Goal: Task Accomplishment & Management: Complete application form

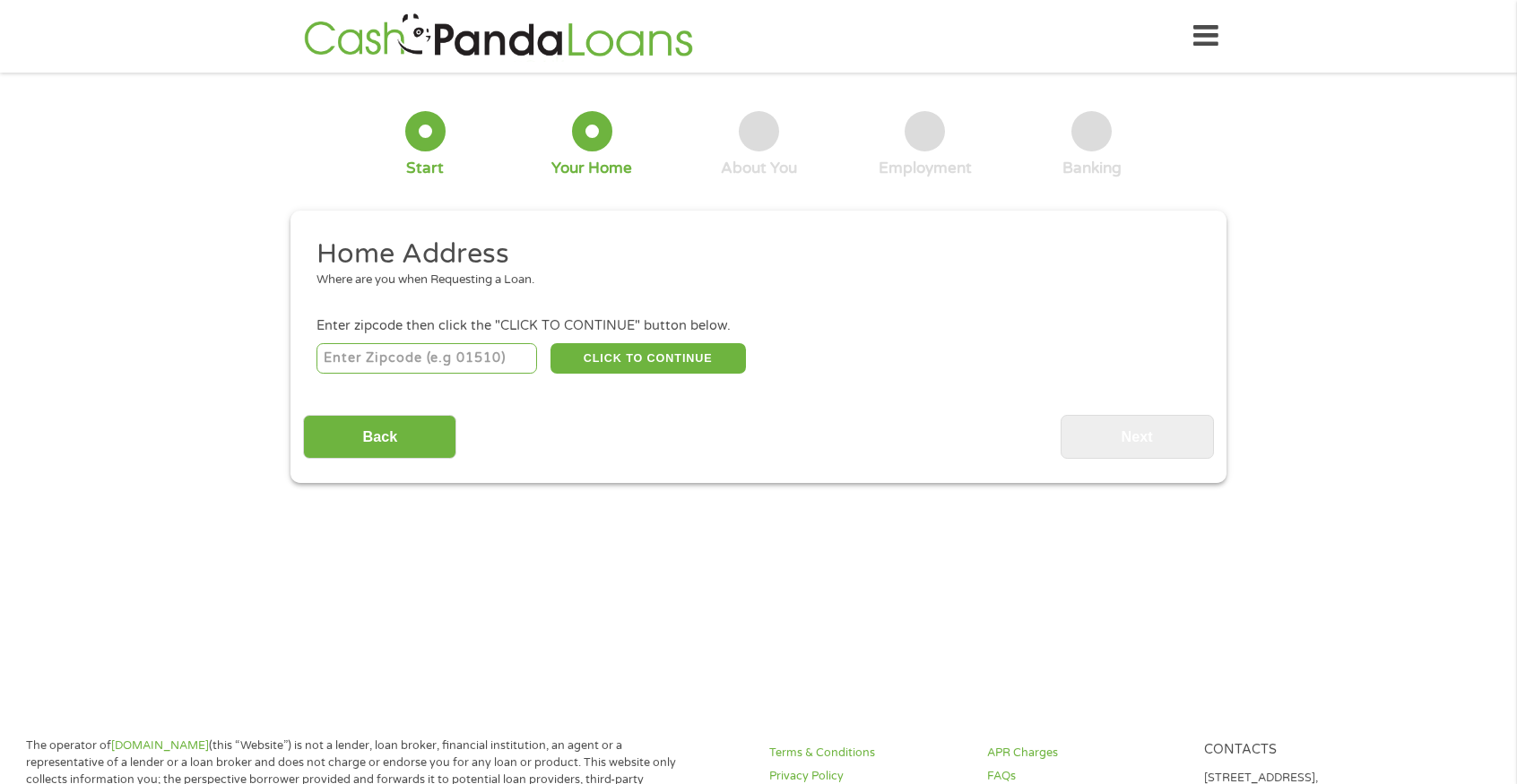
click at [447, 353] on input "number" at bounding box center [427, 358] width 221 height 31
type input "79261"
select select "[US_STATE]"
click at [598, 361] on button "CLICK TO CONTINUE" at bounding box center [648, 358] width 195 height 31
type input "79261"
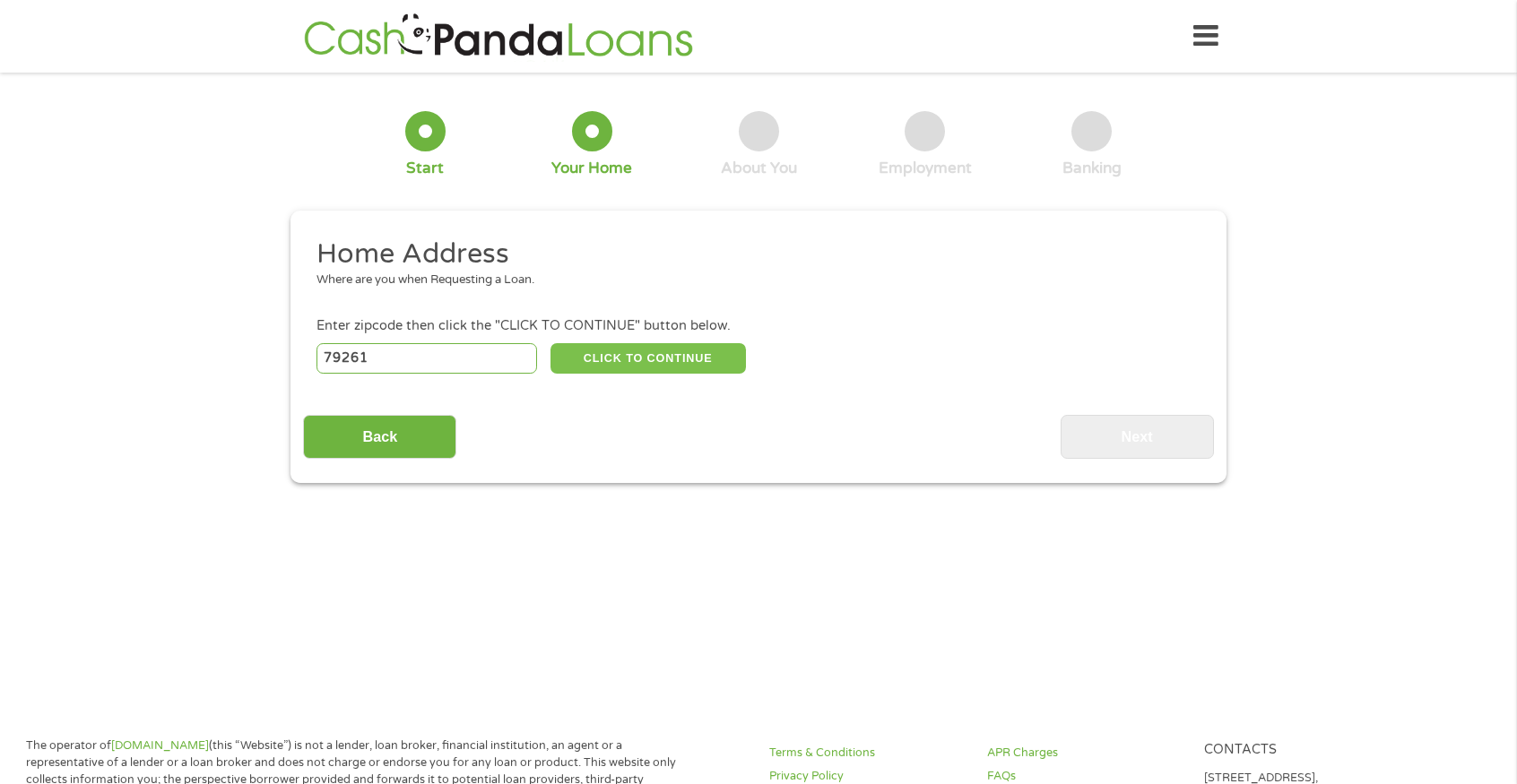
type input "[GEOGRAPHIC_DATA]"
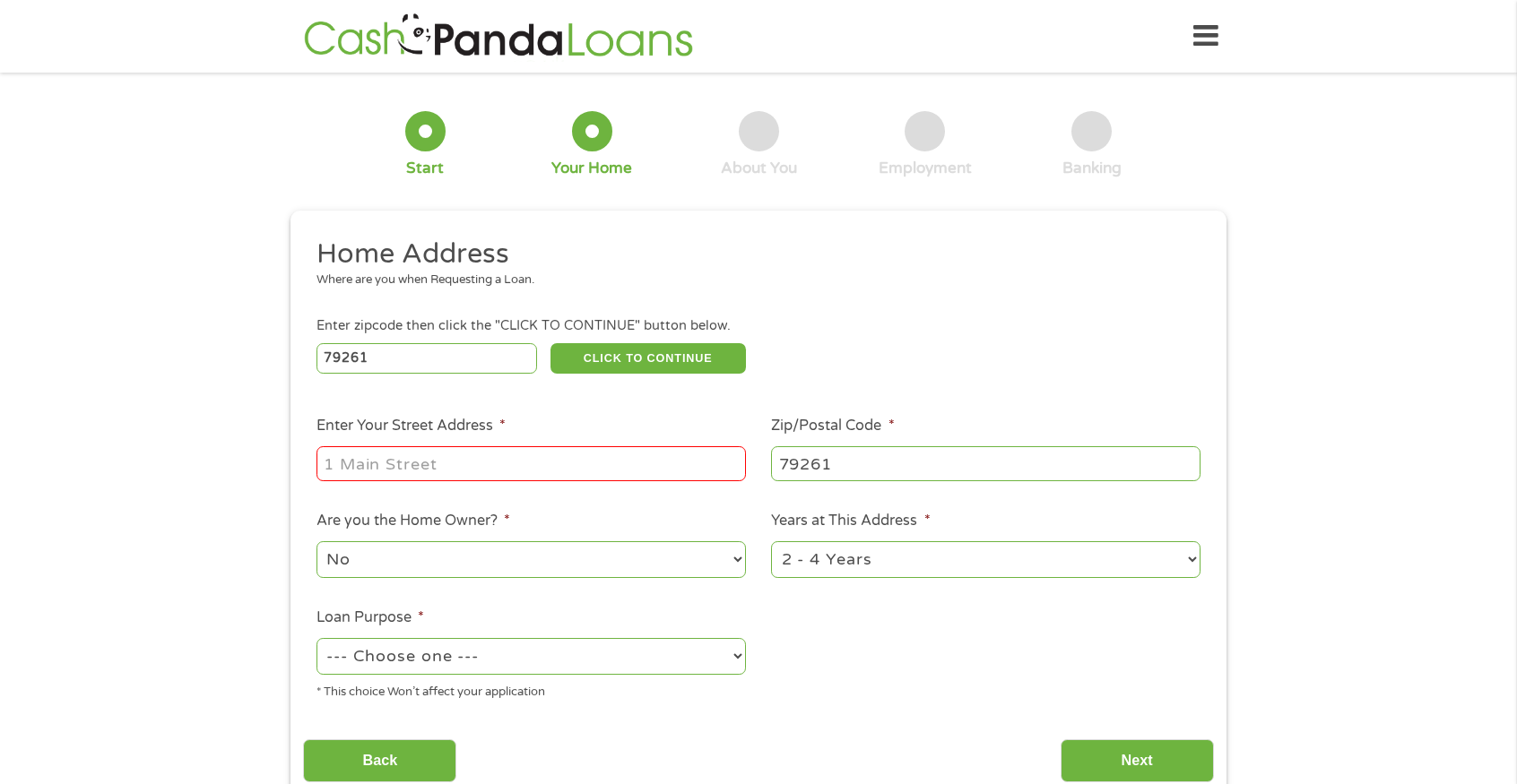
click at [574, 451] on input "Enter Your Street Address *" at bounding box center [531, 463] width 429 height 34
type input "[STREET_ADDRESS]"
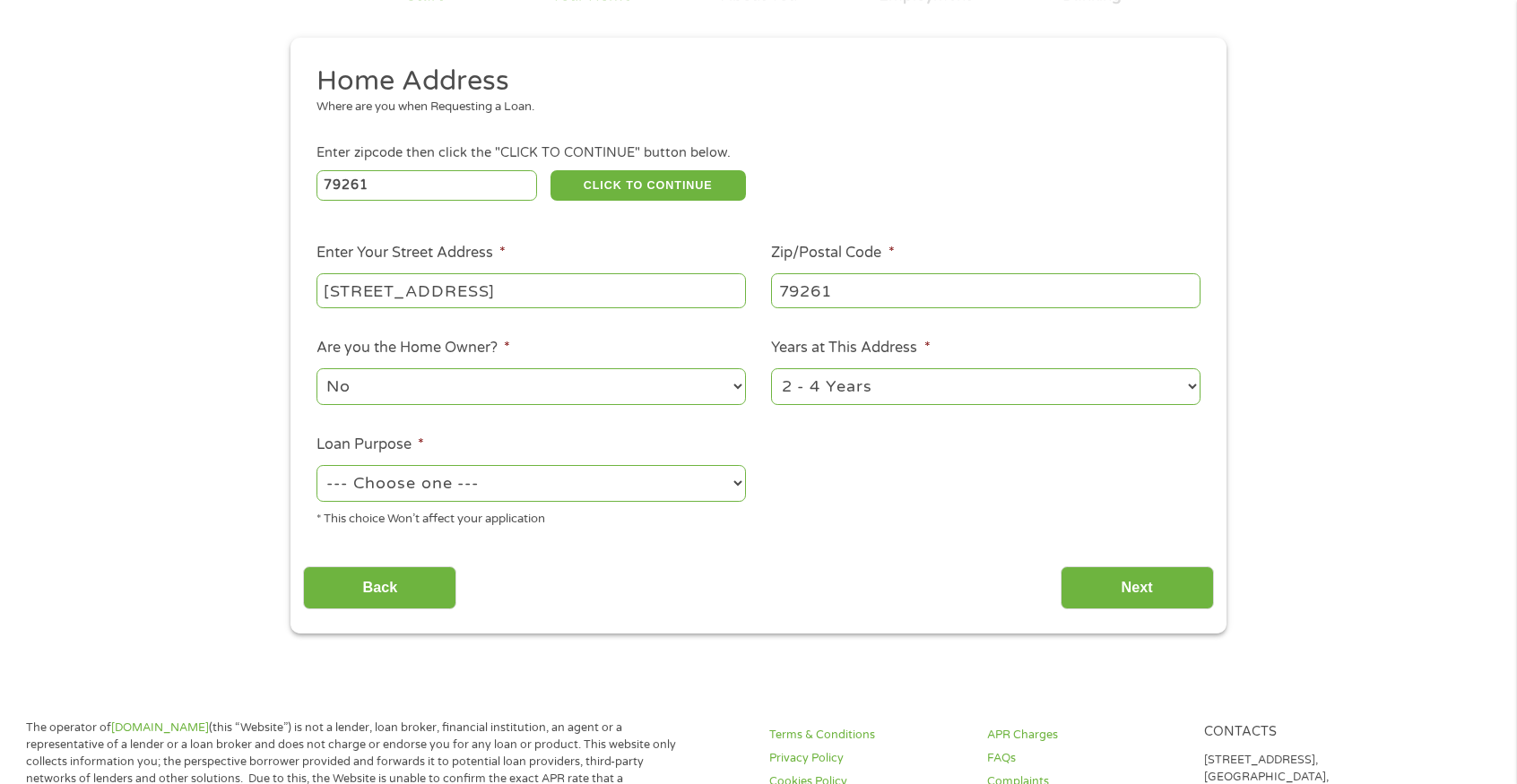
scroll to position [179, 0]
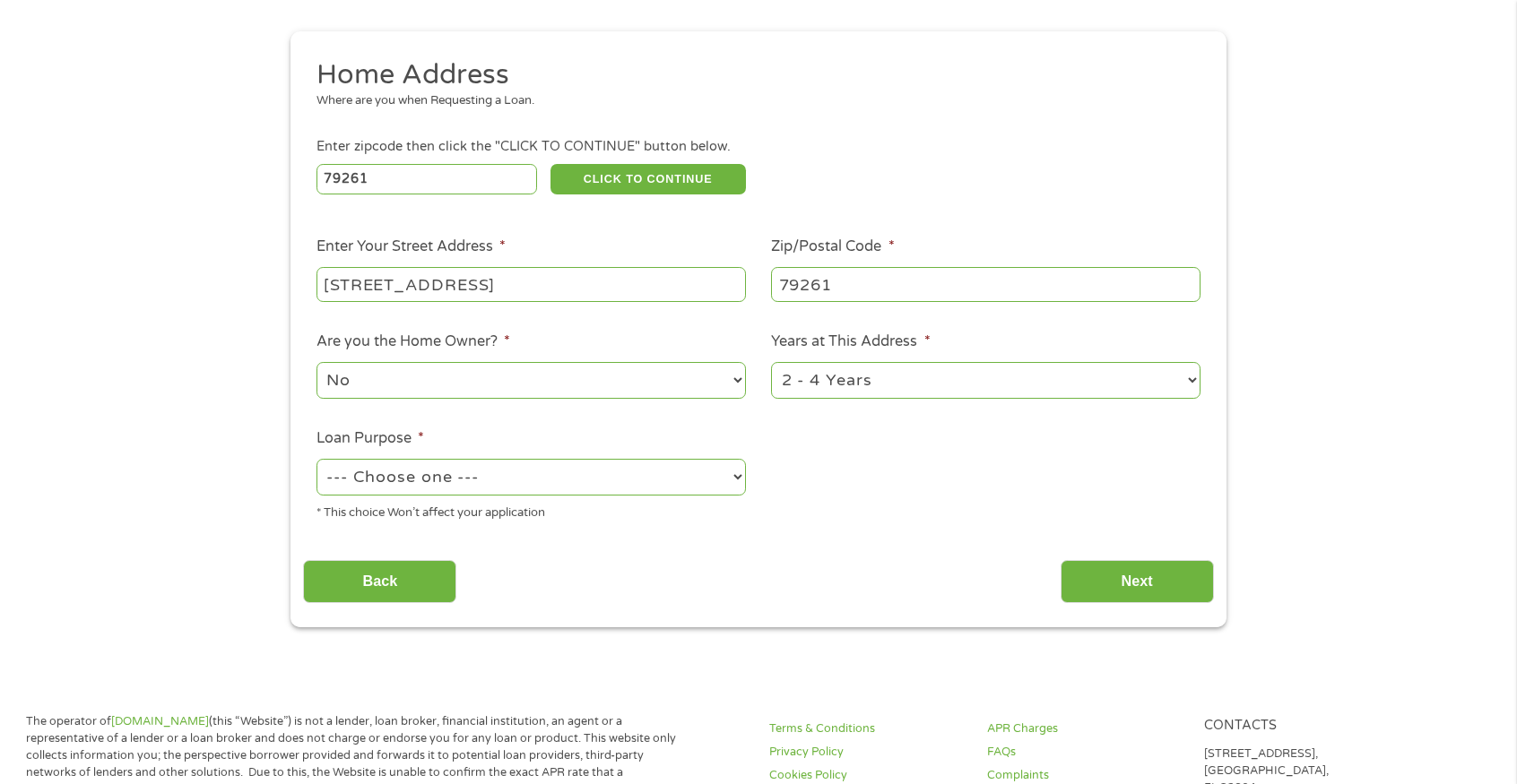
click at [698, 464] on select "--- Choose one --- Pay Bills Debt Consolidation Home Improvement Major Purchase…" at bounding box center [531, 477] width 429 height 37
select select "debtconsolidation"
click at [317, 458] on select "--- Choose one --- Pay Bills Debt Consolidation Home Improvement Major Purchase…" at bounding box center [531, 477] width 429 height 37
click at [1091, 573] on input "Next" at bounding box center [1136, 581] width 153 height 44
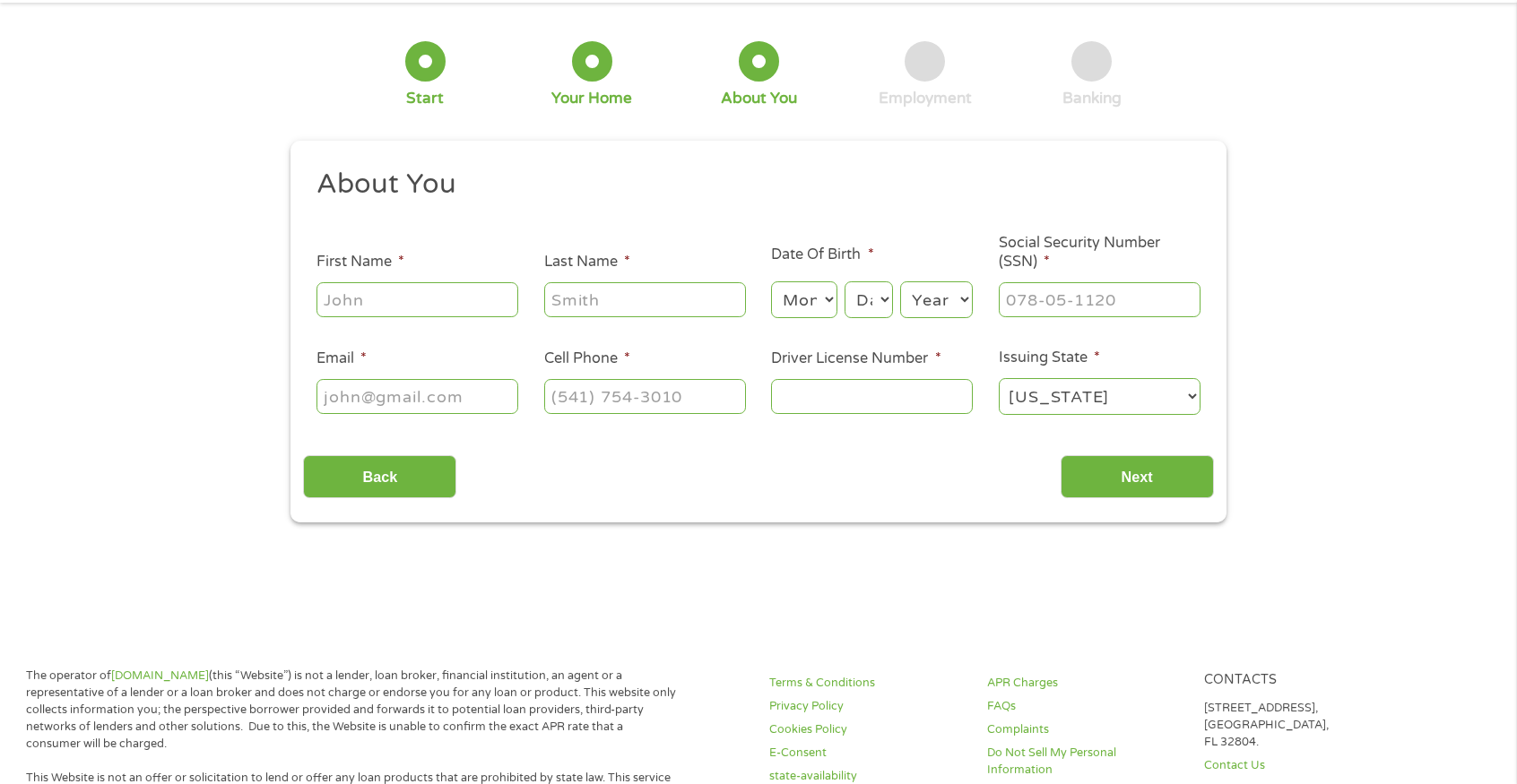
scroll to position [0, 0]
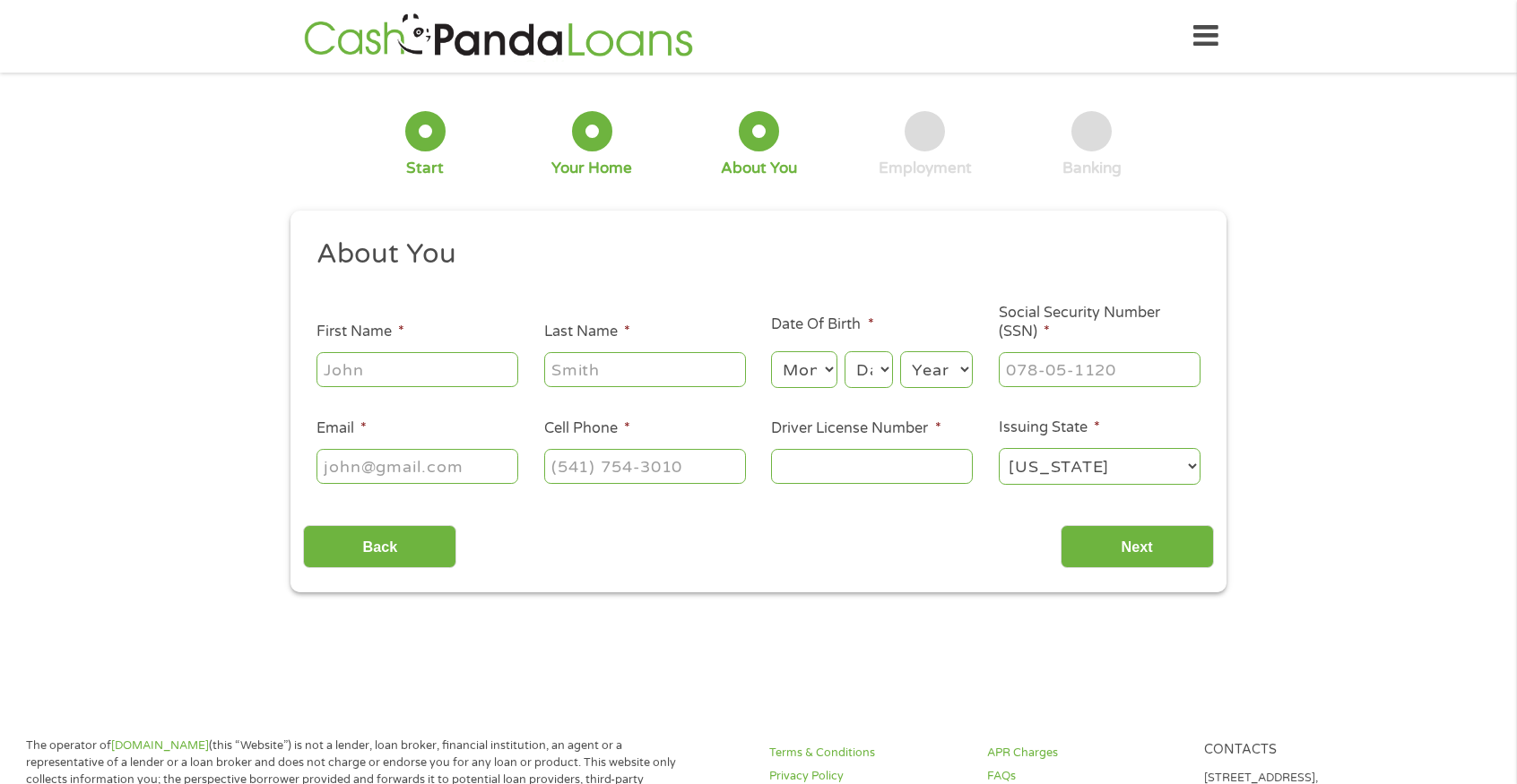
click at [470, 379] on input "First Name *" at bounding box center [417, 368] width 201 height 34
type input "[PERSON_NAME]"
click at [794, 374] on select "Month 1 2 3 4 5 6 7 8 9 10 11 12" at bounding box center [803, 369] width 65 height 37
select select "5"
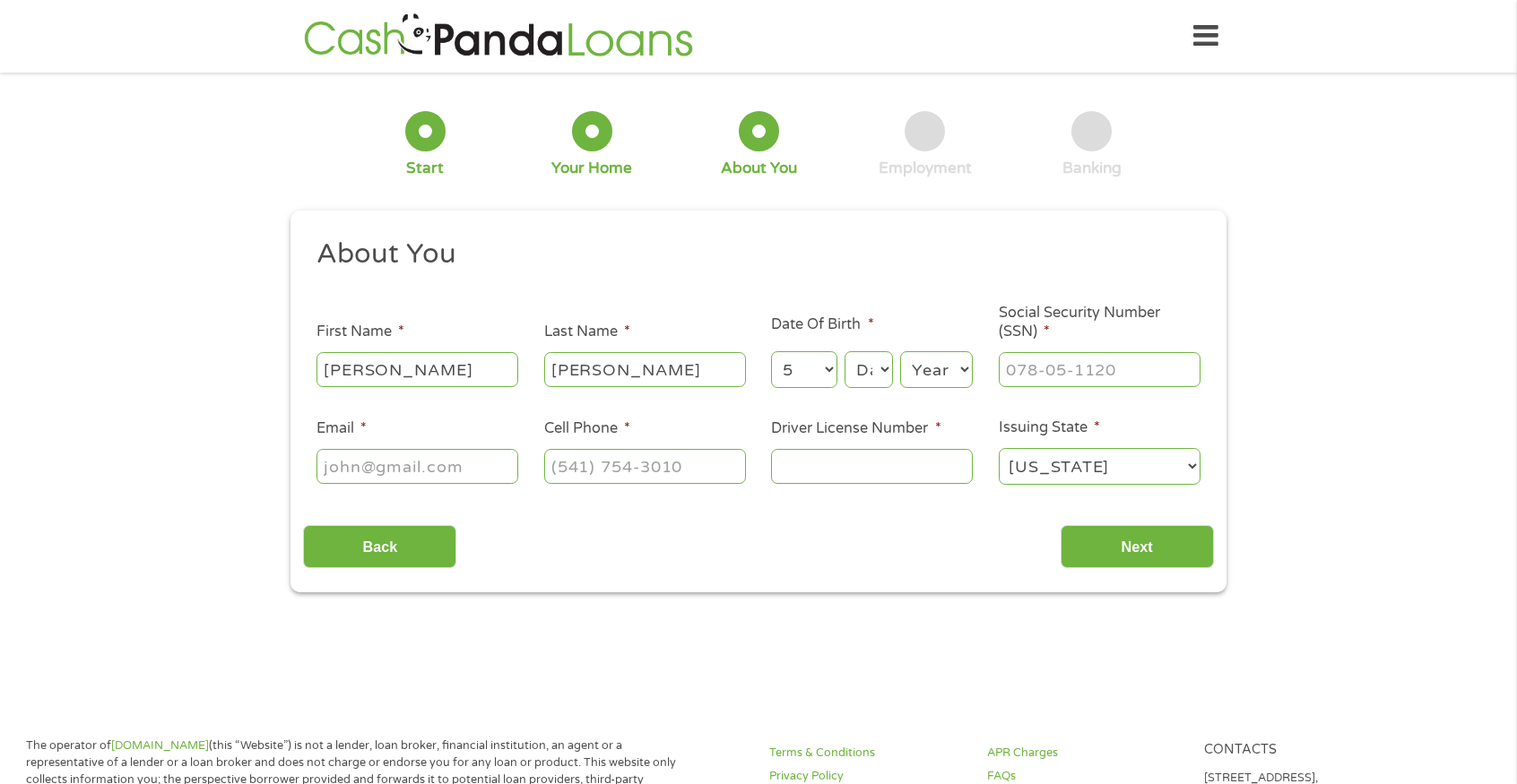
click at [771, 351] on select "Month 1 2 3 4 5 6 7 8 9 10 11 12" at bounding box center [803, 369] width 65 height 37
click at [860, 368] on select "Day 1 2 3 4 5 6 7 8 9 10 11 12 13 14 15 16 17 18 19 20 21 22 23 24 25 26 27 28 …" at bounding box center [869, 369] width 48 height 37
select select "6"
click at [845, 351] on select "Day 1 2 3 4 5 6 7 8 9 10 11 12 13 14 15 16 17 18 19 20 21 22 23 24 25 26 27 28 …" at bounding box center [869, 369] width 48 height 37
type input "___-__-____"
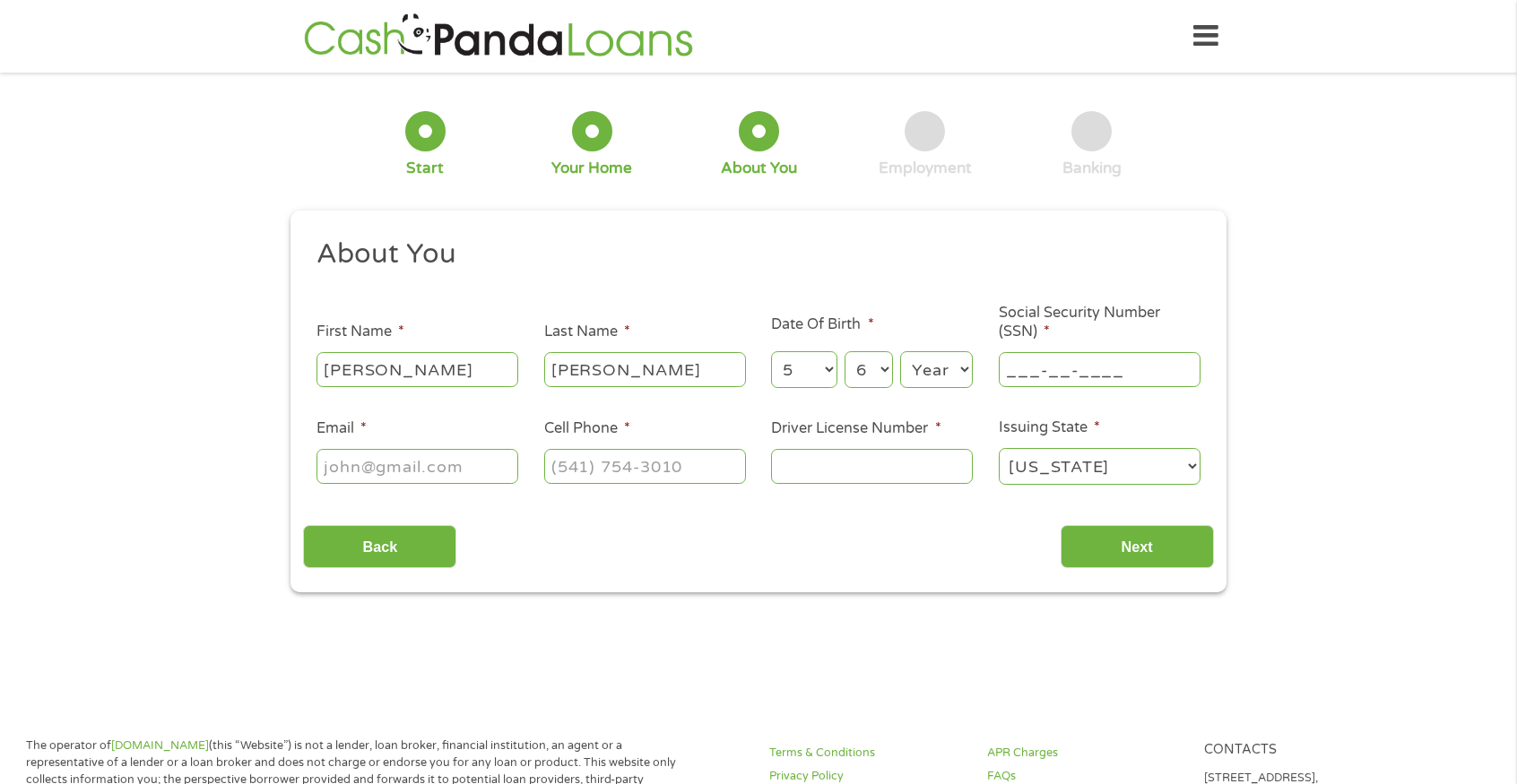
click at [1059, 365] on input "___-__-____" at bounding box center [1099, 368] width 201 height 34
click at [946, 369] on select "Year [DATE] 2006 2005 2004 2003 2002 2001 2000 1999 1998 1997 1996 1995 1994 19…" at bounding box center [936, 369] width 72 height 37
select select "1992"
click at [900, 351] on select "Year [DATE] 2006 2005 2004 2003 2002 2001 2000 1999 1998 1997 1996 1995 1994 19…" at bounding box center [936, 369] width 72 height 37
click at [1054, 376] on input "___-__-____" at bounding box center [1099, 368] width 201 height 34
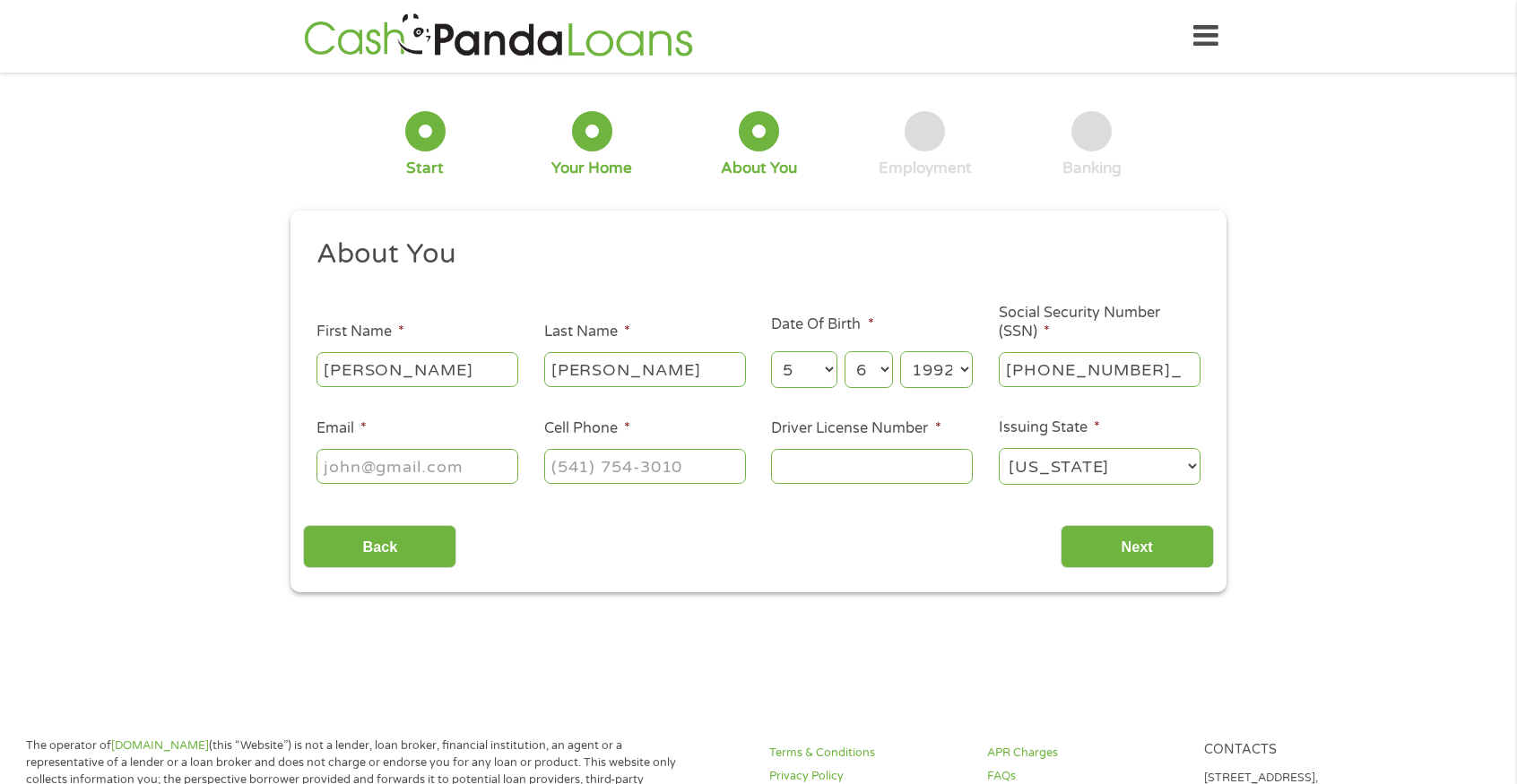
type input "366-15-1127"
click at [406, 463] on input "Email *" at bounding box center [417, 466] width 201 height 34
type input "[EMAIL_ADDRESS][DOMAIN_NAME]"
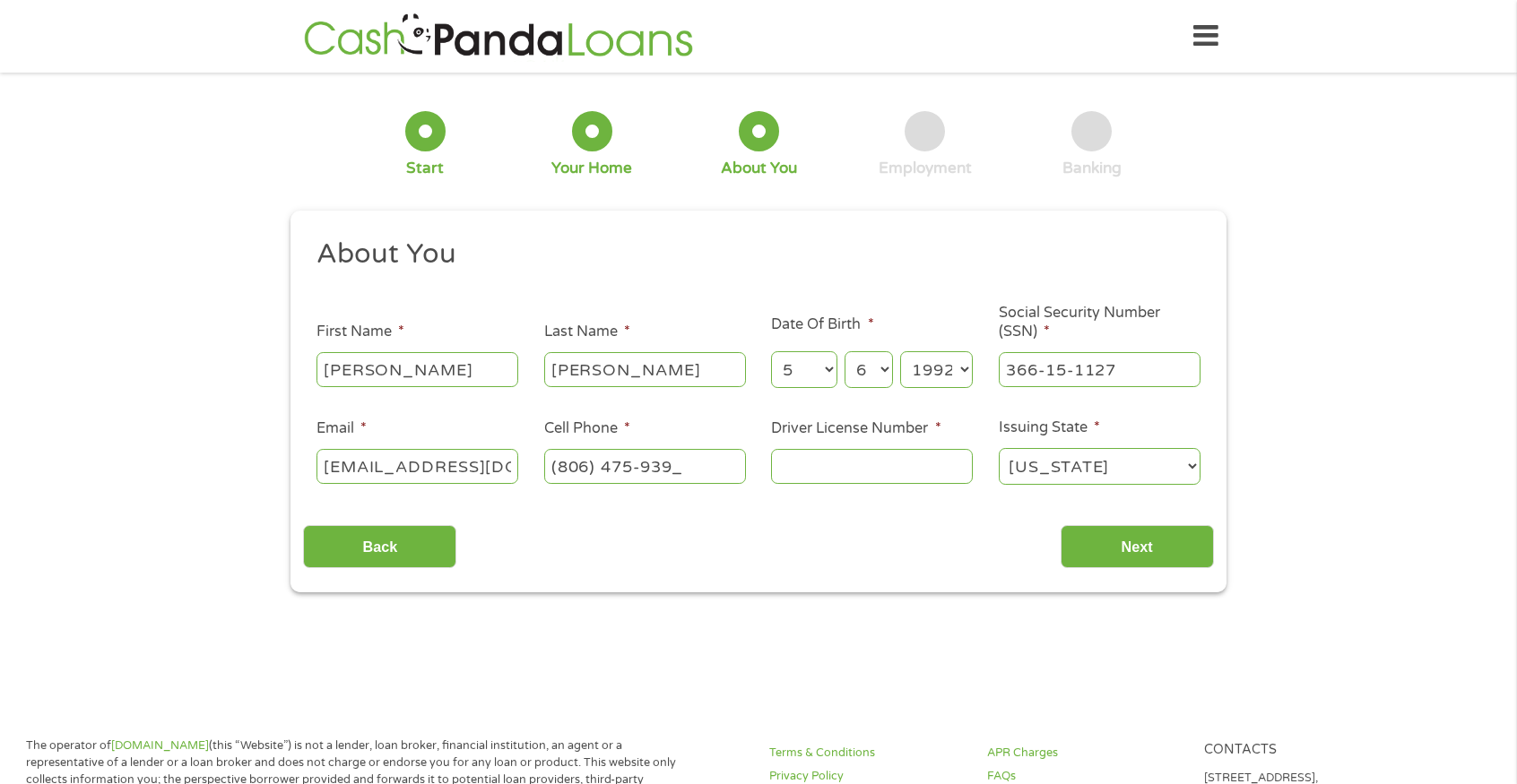
type input "[PHONE_NUMBER]"
click at [883, 467] on input "Driver License Number *" at bounding box center [871, 466] width 201 height 34
type input "34523046"
click at [1115, 553] on input "Next" at bounding box center [1136, 546] width 153 height 44
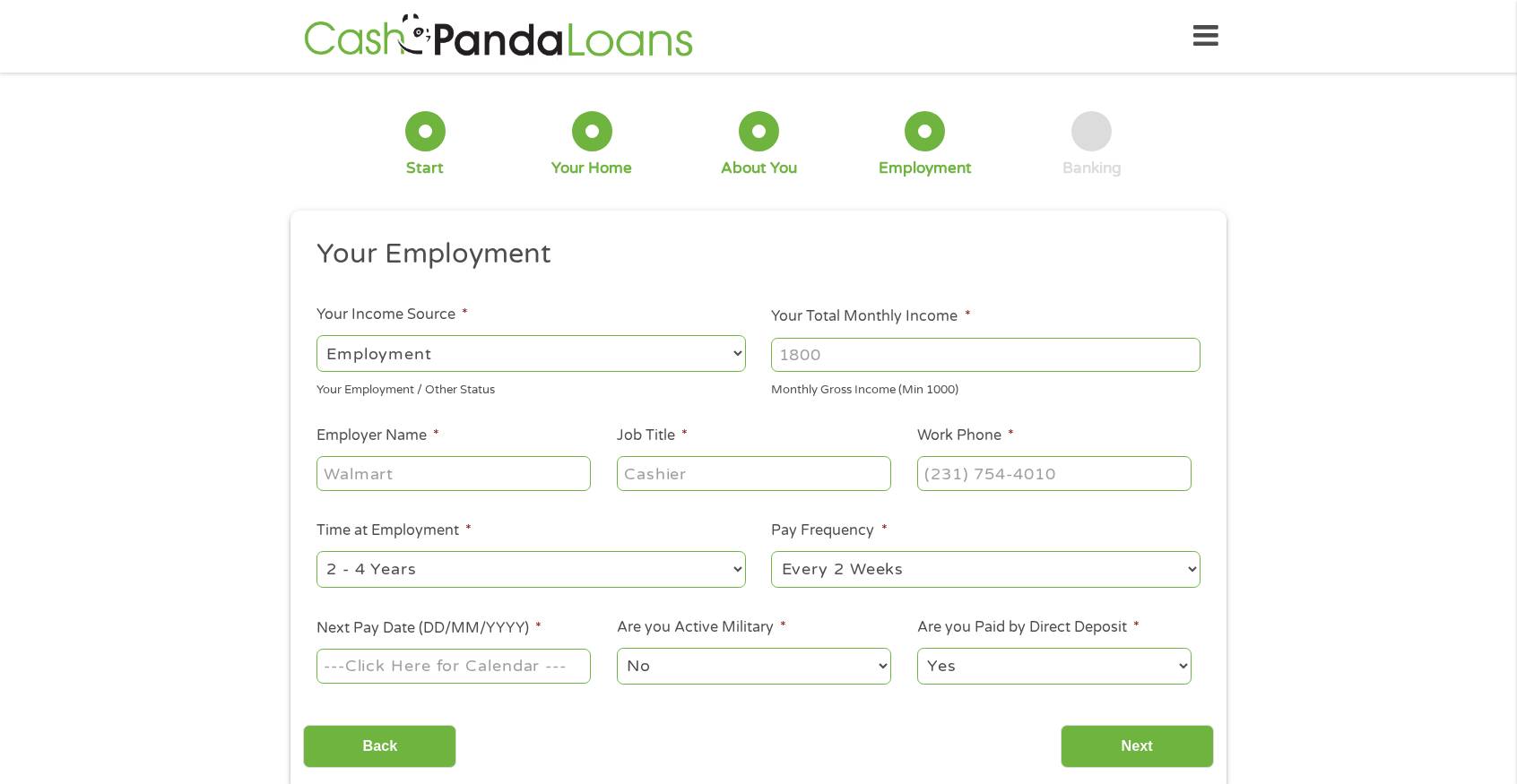
click at [835, 344] on input "Your Total Monthly Income *" at bounding box center [985, 354] width 429 height 34
type input "2500"
click at [344, 483] on input "Employer Name *" at bounding box center [453, 472] width 274 height 34
type input "activiated insights"
type input "csr"
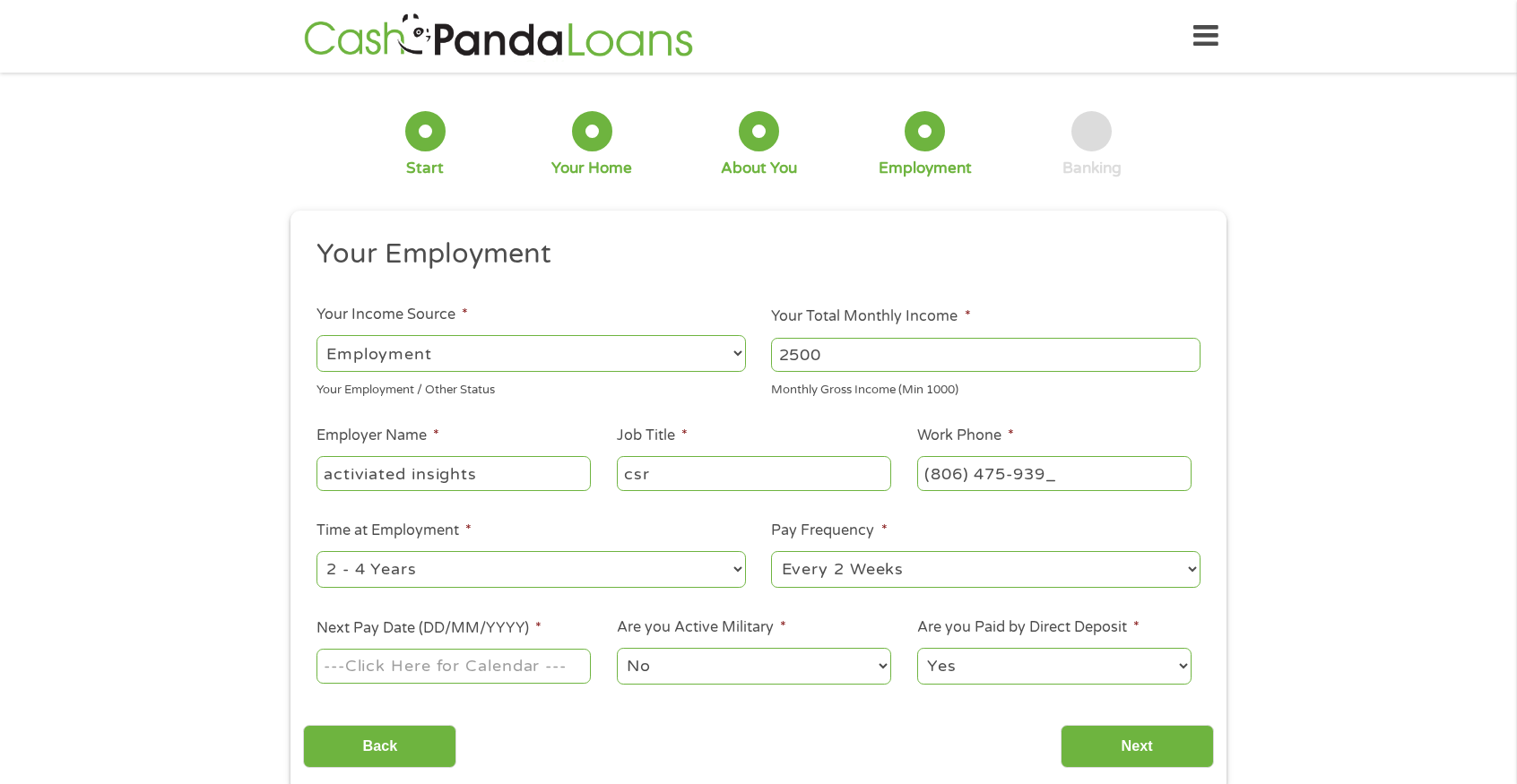
type input "[PHONE_NUMBER]"
click at [494, 571] on select "--- Choose one --- 1 Year or less 1 - 2 Years 2 - 4 Years Over 4 Years" at bounding box center [531, 570] width 429 height 37
select select "24months"
click at [317, 551] on select "--- Choose one --- 1 Year or less 1 - 2 Years 2 - 4 Years Over 4 Years" at bounding box center [531, 570] width 429 height 37
click at [837, 572] on select "--- Choose one --- Every 2 Weeks Every Week Monthly Semi-Monthly" at bounding box center [985, 570] width 429 height 37
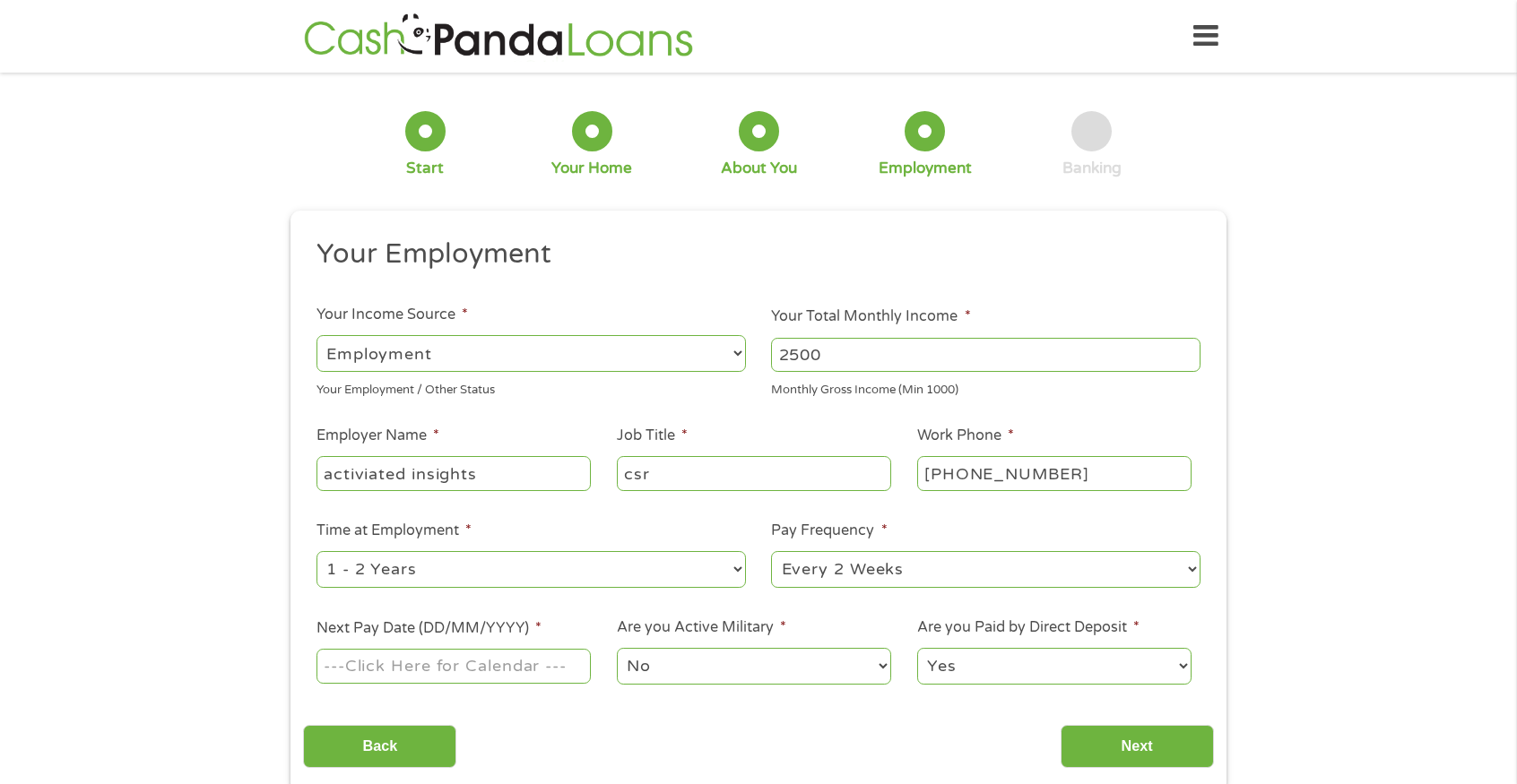
select select "semimonthly"
click at [771, 551] on select "--- Choose one --- Every 2 Weeks Every Week Monthly Semi-Monthly" at bounding box center [985, 570] width 429 height 37
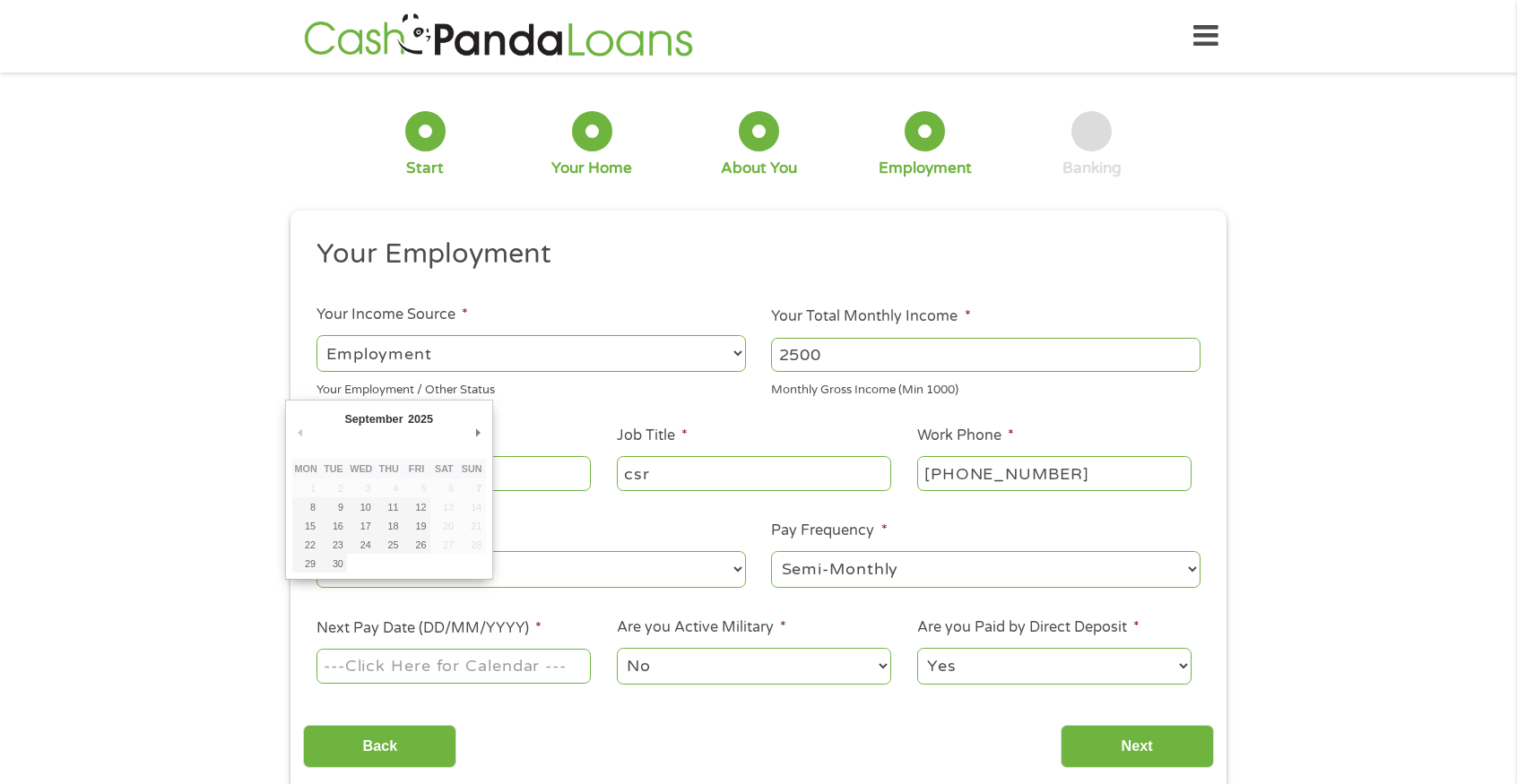
click at [461, 675] on input "Next Pay Date (DD/MM/YYYY) *" at bounding box center [453, 665] width 274 height 34
type input "[DATE]"
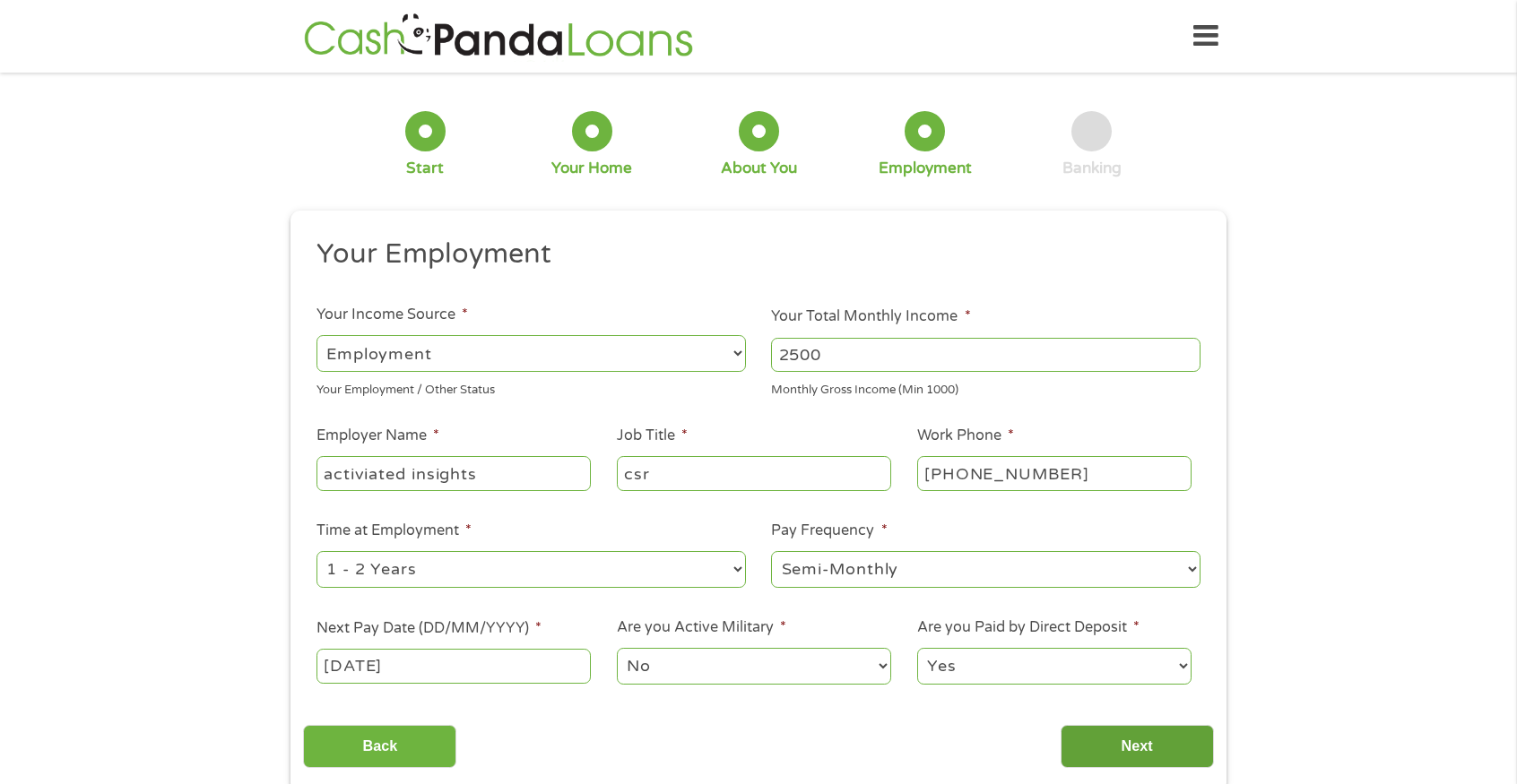
click at [1182, 743] on input "Next" at bounding box center [1136, 746] width 153 height 44
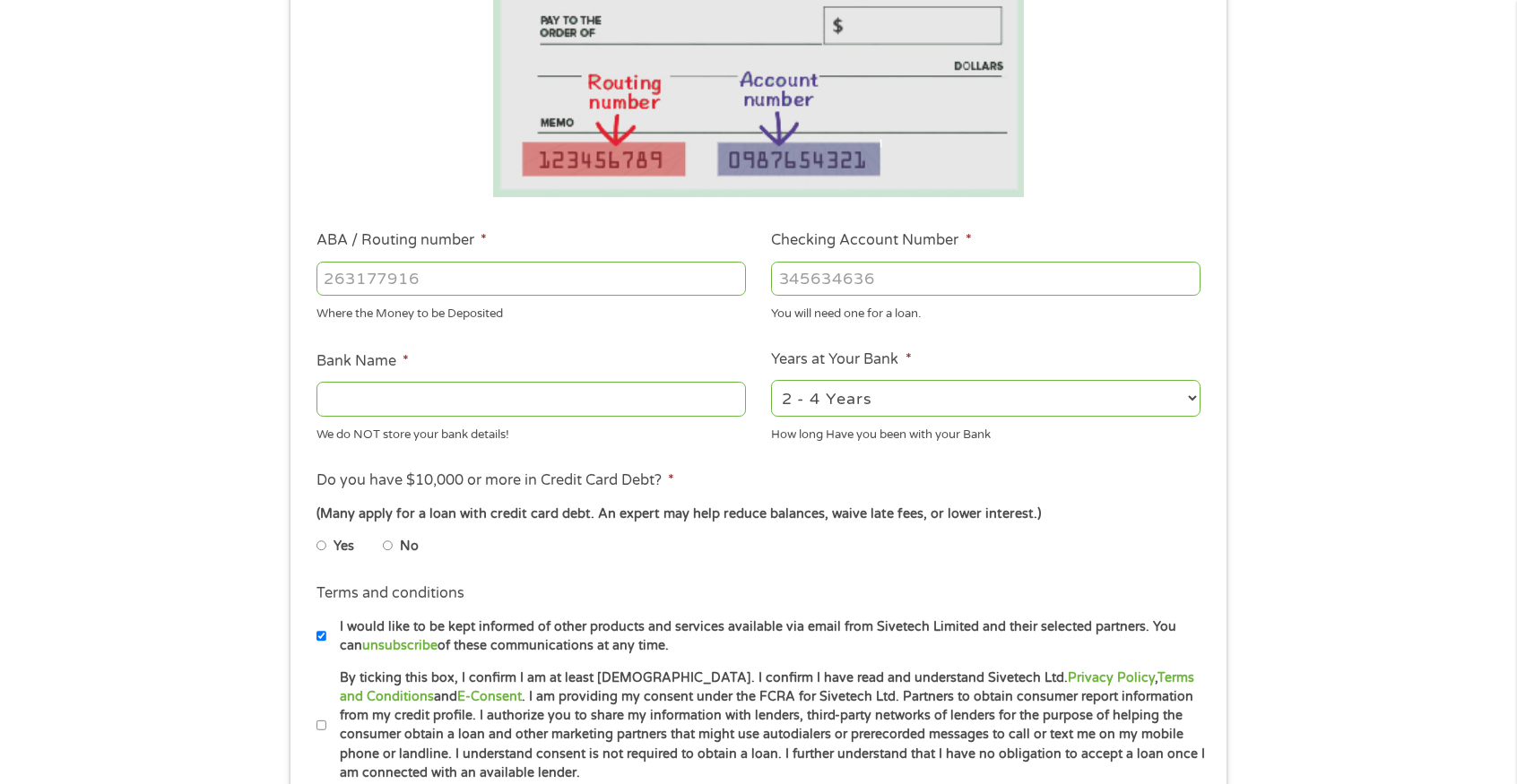
scroll to position [358, 0]
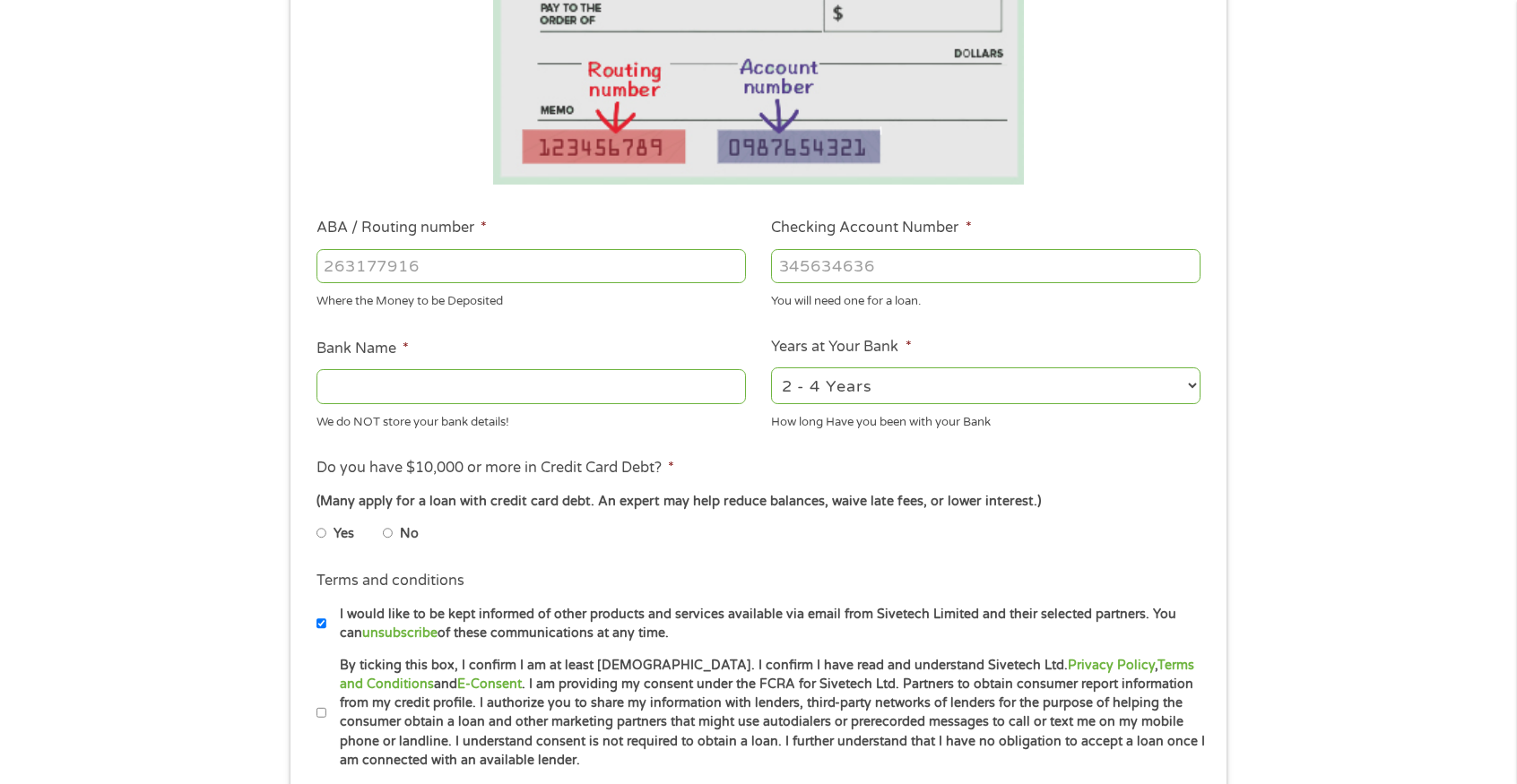
click at [600, 272] on input "ABA / Routing number *" at bounding box center [531, 265] width 429 height 34
type input "111319538"
type input "FIRST NATIONAL BANK"
type input "111319538"
click at [849, 265] on input "Checking Account Number *" at bounding box center [985, 265] width 429 height 34
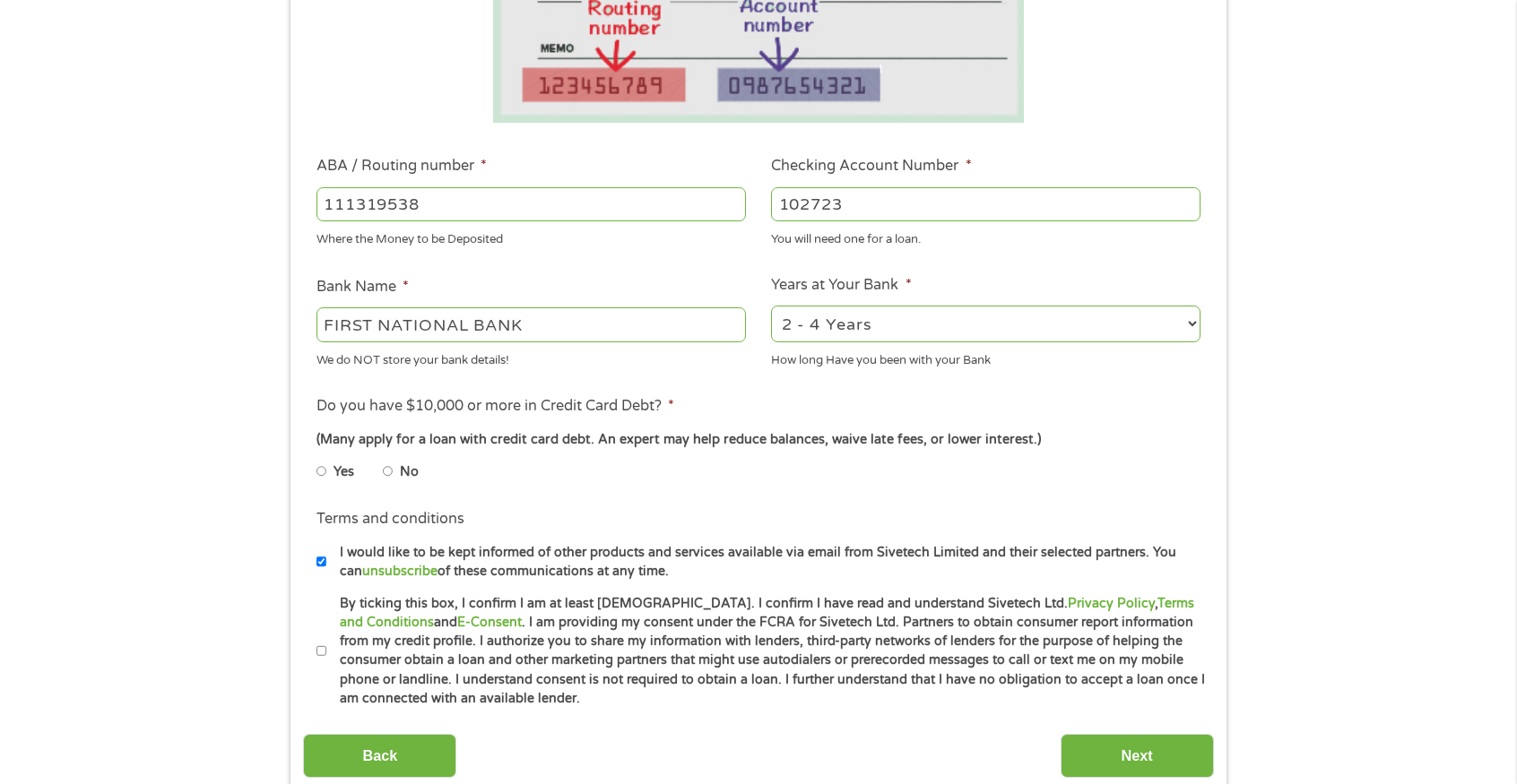
scroll to position [537, 0]
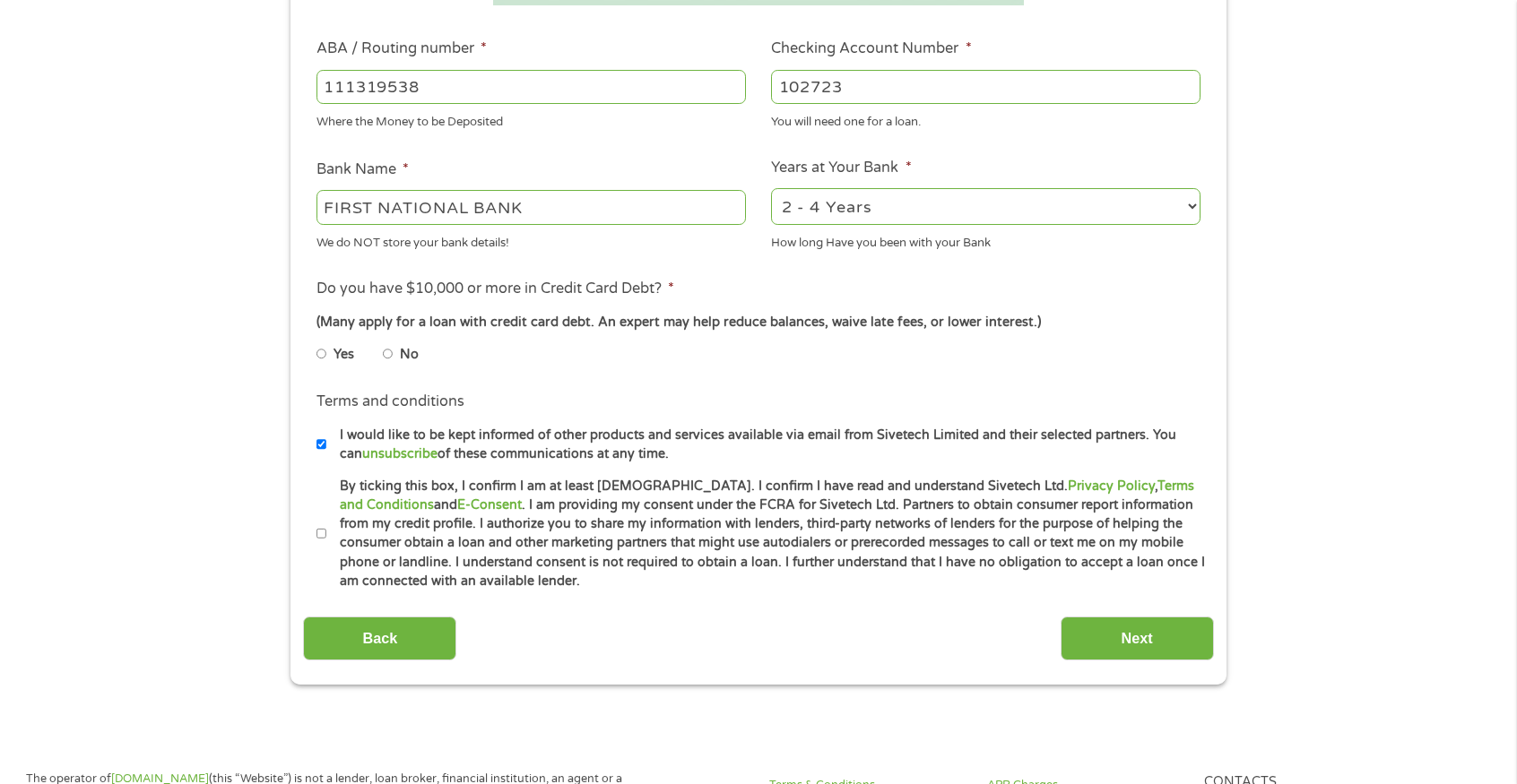
type input "102723"
click at [339, 520] on label "By ticking this box, I confirm I am at least [DEMOGRAPHIC_DATA]. I confirm I ha…" at bounding box center [765, 534] width 879 height 115
click at [327, 520] on input "By ticking this box, I confirm I am at least [DEMOGRAPHIC_DATA]. I confirm I ha…" at bounding box center [322, 533] width 11 height 29
checkbox input "true"
click at [1166, 636] on input "Next" at bounding box center [1136, 637] width 153 height 44
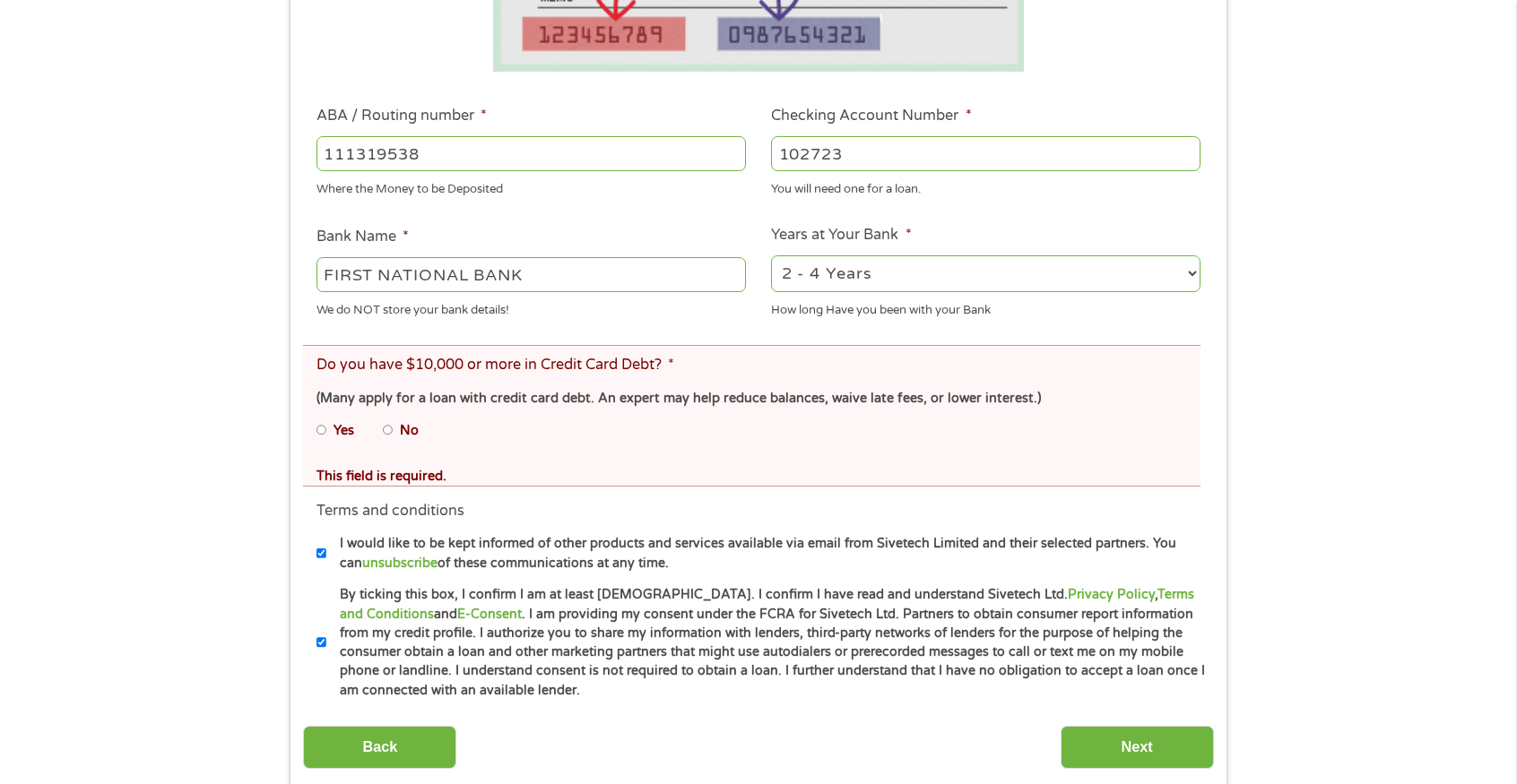
click at [397, 434] on li "No" at bounding box center [415, 431] width 65 height 35
click at [391, 431] on input "No" at bounding box center [388, 430] width 11 height 29
radio input "true"
click at [1158, 731] on input "Next" at bounding box center [1136, 747] width 153 height 44
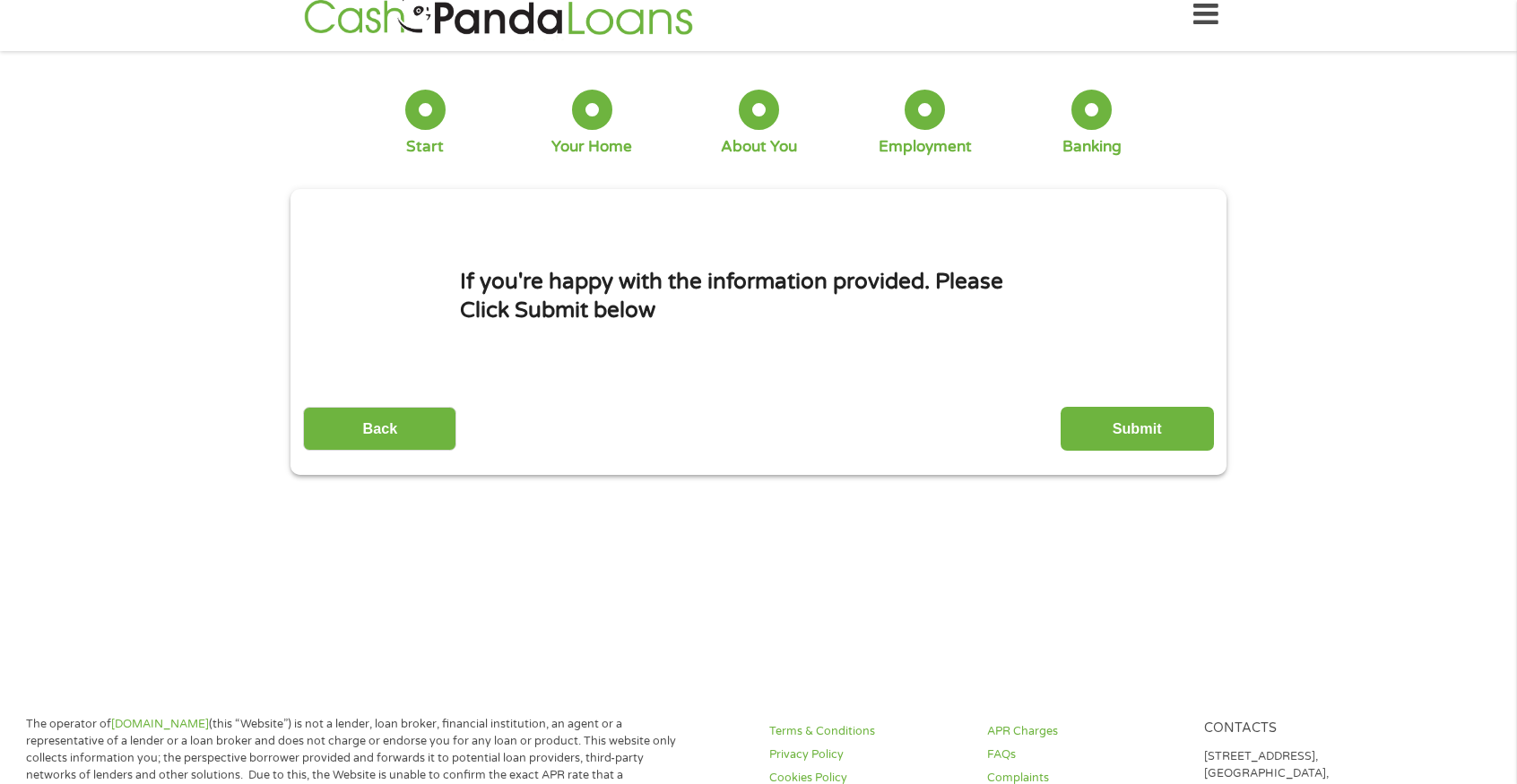
scroll to position [0, 0]
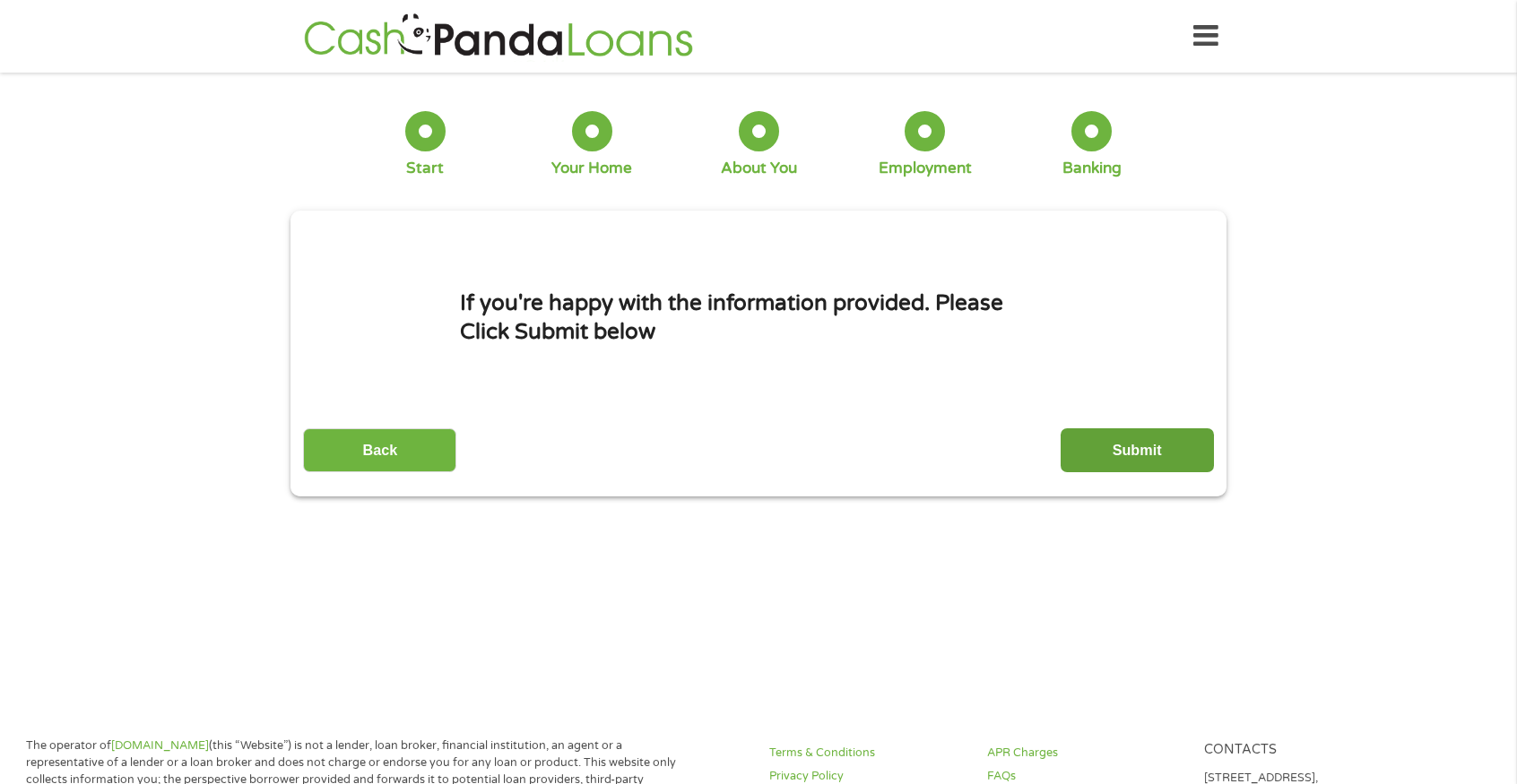
click at [1109, 456] on input "Submit" at bounding box center [1136, 450] width 153 height 44
